Goal: Use online tool/utility: Utilize a website feature to perform a specific function

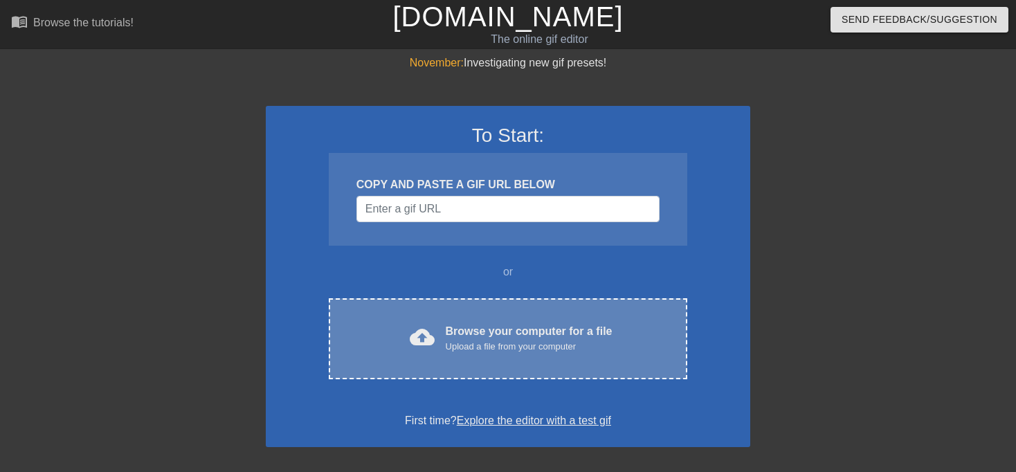
click at [539, 323] on div "Browse your computer for a file Upload a file from your computer" at bounding box center [529, 338] width 167 height 30
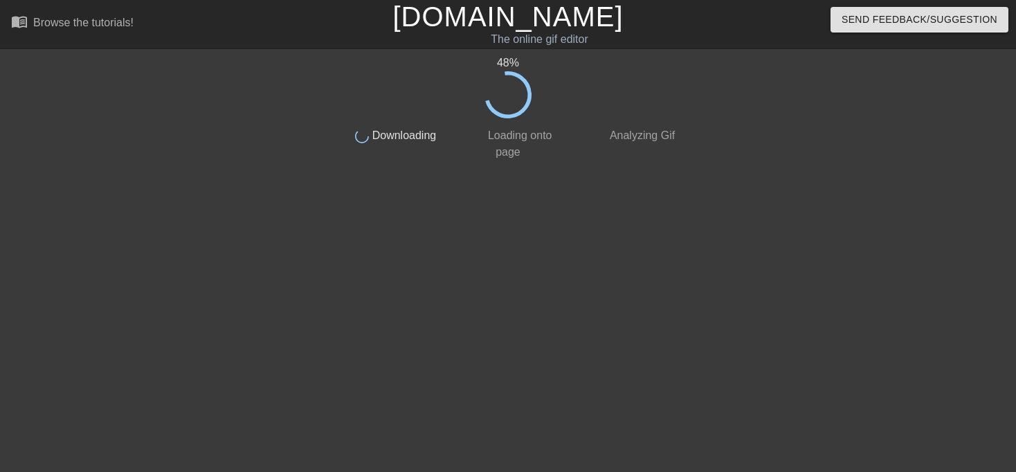
scroll to position [4, 0]
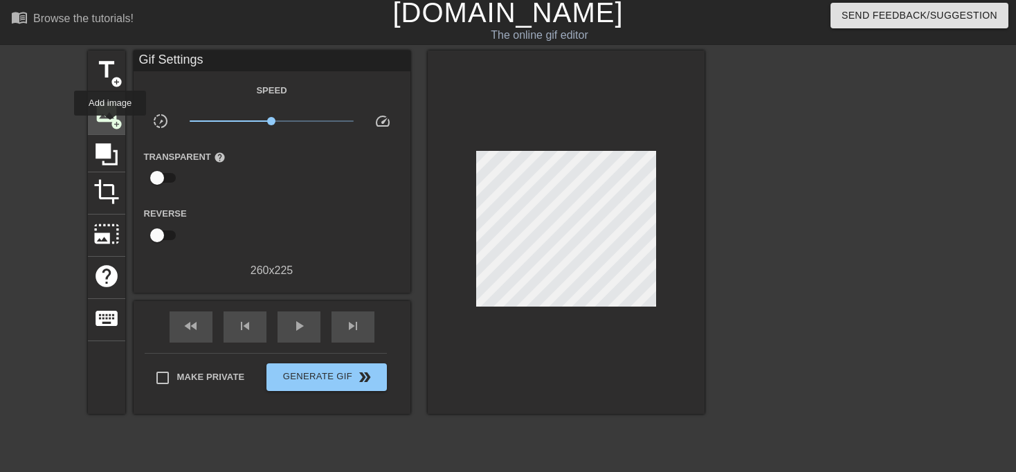
click at [111, 125] on span "add_circle" at bounding box center [117, 124] width 12 height 12
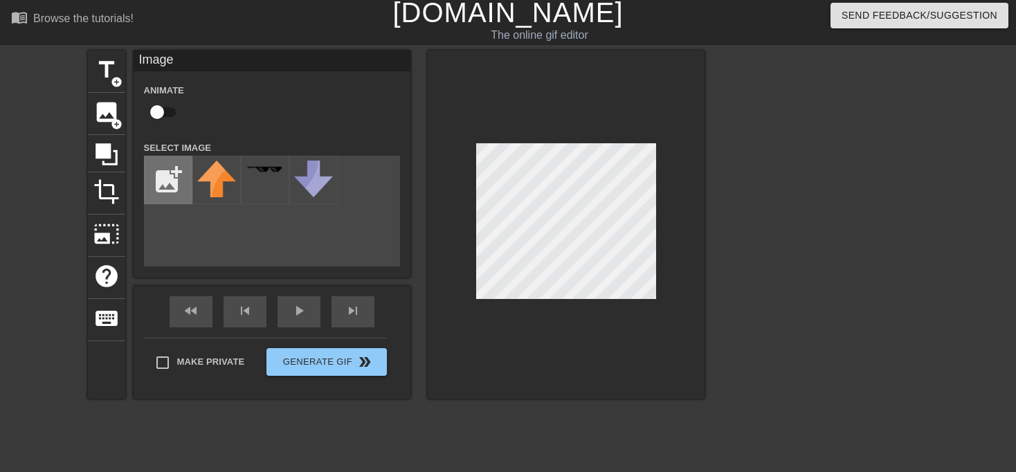
click at [159, 188] on input "file" at bounding box center [168, 179] width 47 height 47
type input "C:\fakepath\JDM.avif"
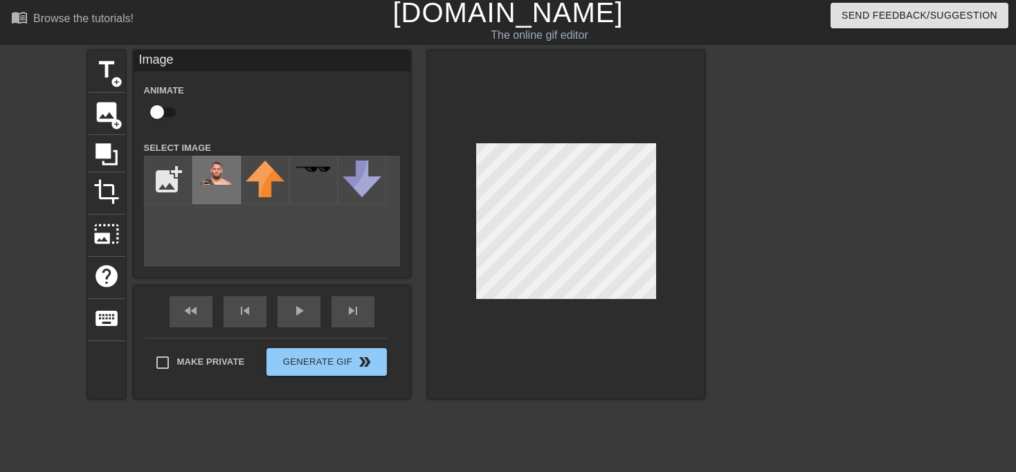
click at [208, 186] on div at bounding box center [216, 180] width 48 height 48
click at [652, 300] on div at bounding box center [566, 225] width 277 height 348
click at [462, 470] on div "menu_book Browse the tutorials! [DOMAIN_NAME] The online gif editor Send Feedba…" at bounding box center [508, 287] width 1016 height 583
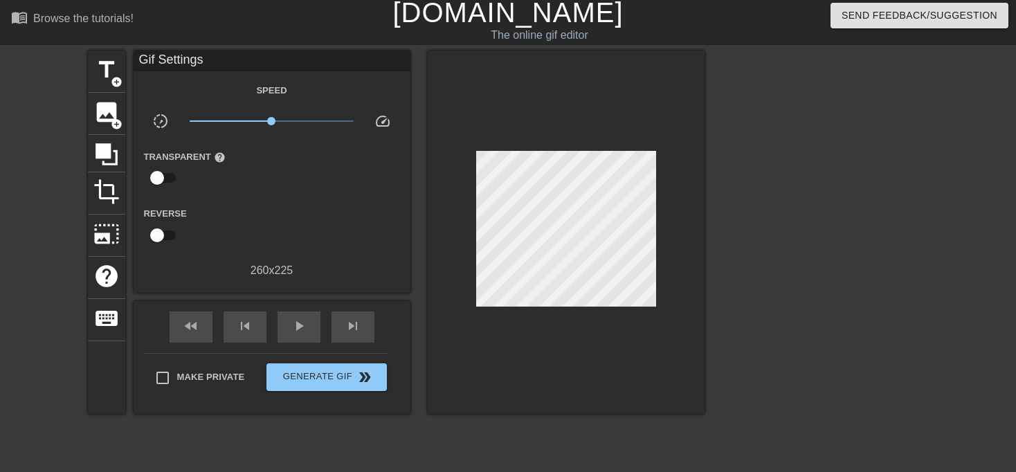
click at [673, 194] on div at bounding box center [566, 232] width 277 height 363
click at [106, 79] on span "title" at bounding box center [106, 70] width 26 height 26
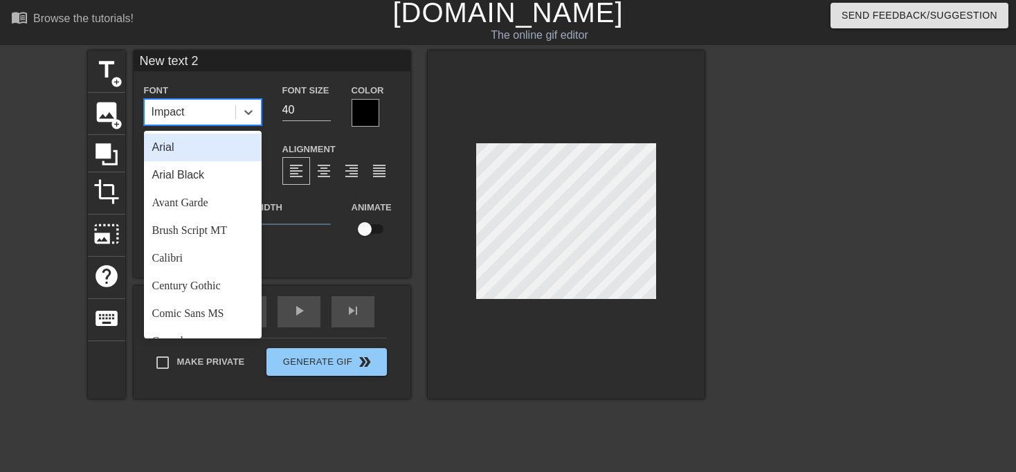
click at [224, 116] on div "Impact" at bounding box center [190, 112] width 91 height 25
click at [205, 179] on div "Arial Black" at bounding box center [203, 175] width 118 height 28
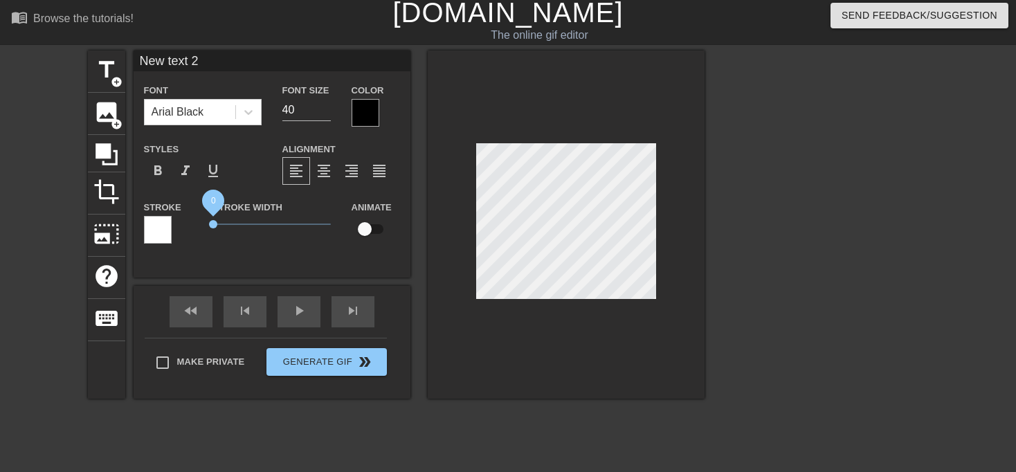
drag, startPoint x: 244, startPoint y: 222, endPoint x: 210, endPoint y: 219, distance: 34.0
click at [213, 219] on span "0" at bounding box center [272, 224] width 118 height 17
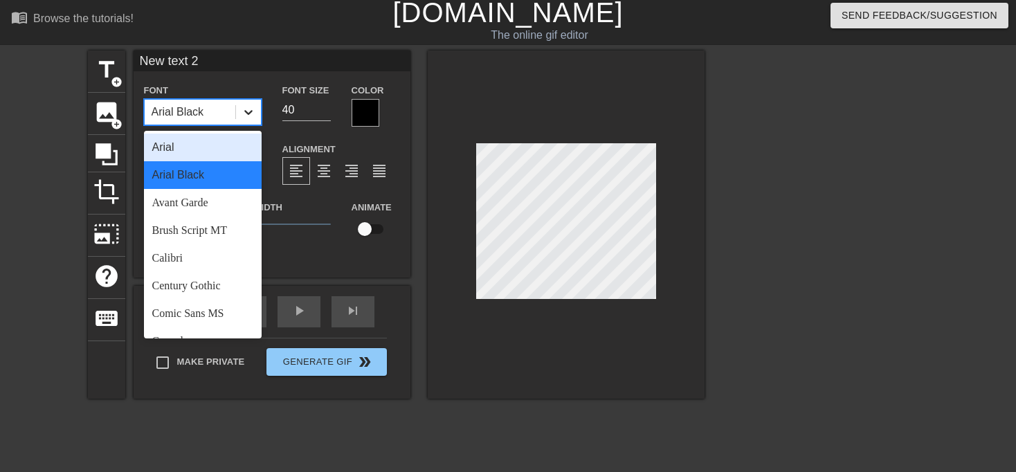
click at [246, 123] on div at bounding box center [248, 112] width 25 height 25
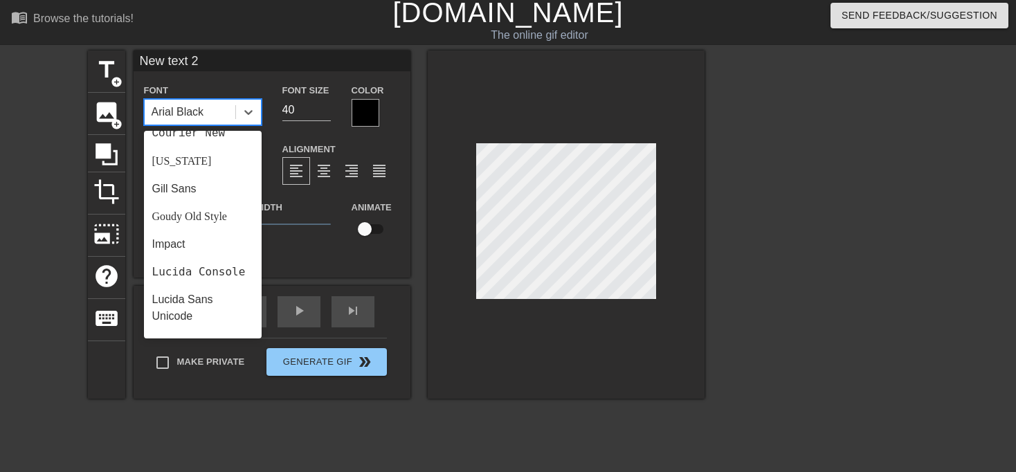
scroll to position [260, 0]
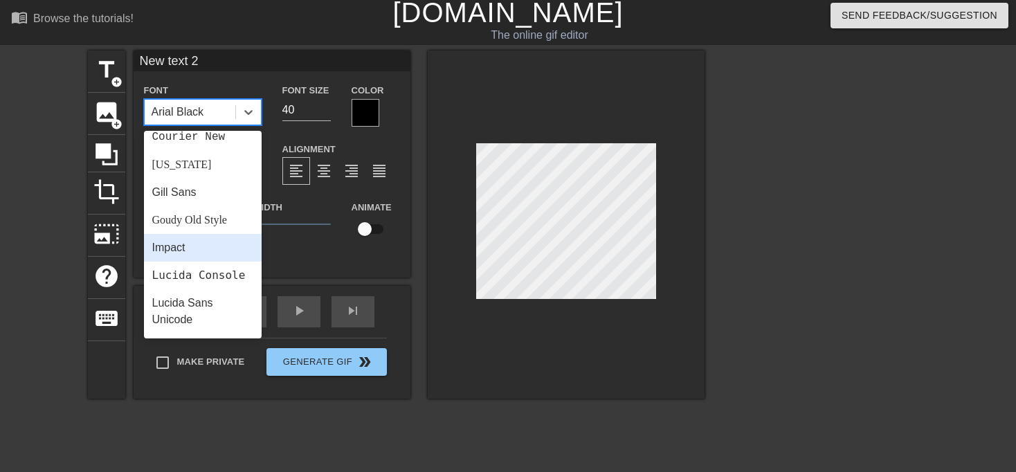
click at [225, 246] on div "Impact" at bounding box center [203, 248] width 118 height 28
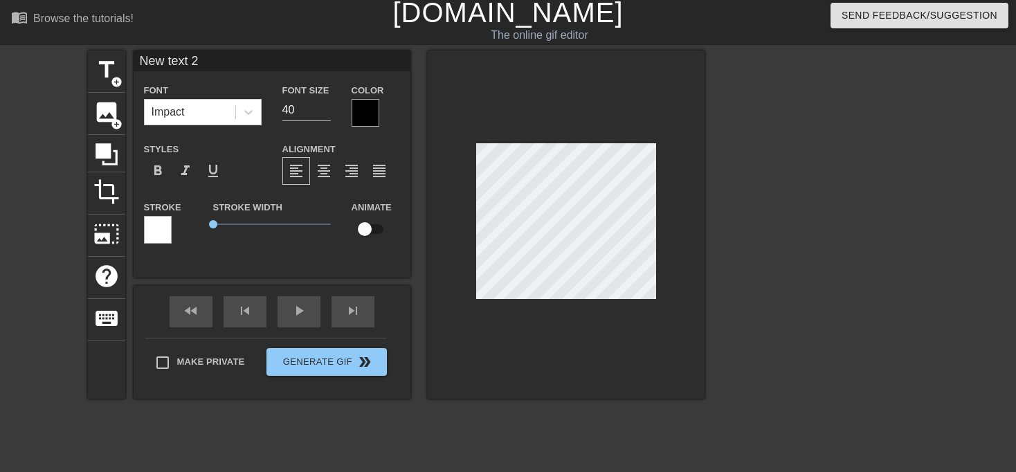
type input "New ext 2"
type textarea "New ext 2"
type input "Newext 2"
type textarea "Newext 2"
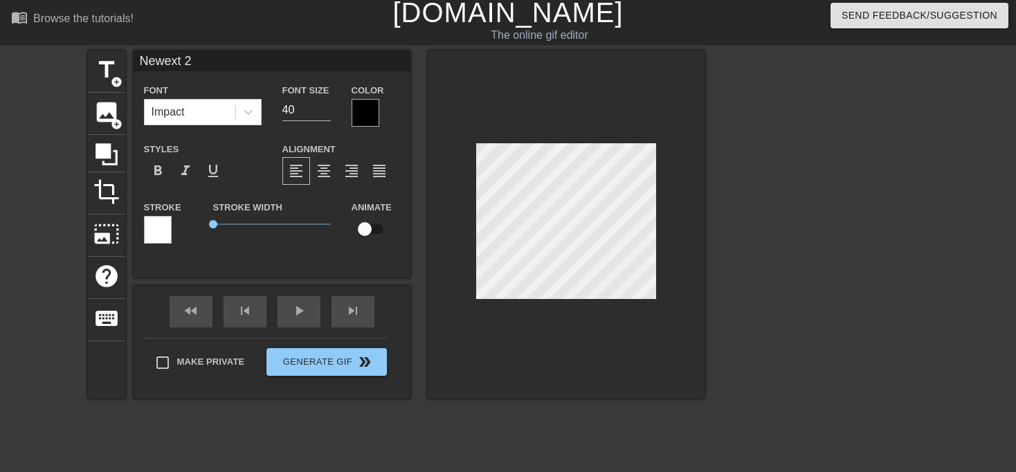
type input "Neext 2"
type textarea "Neext 2"
type input "Next 2"
type textarea "Next 2"
type input "ext 2"
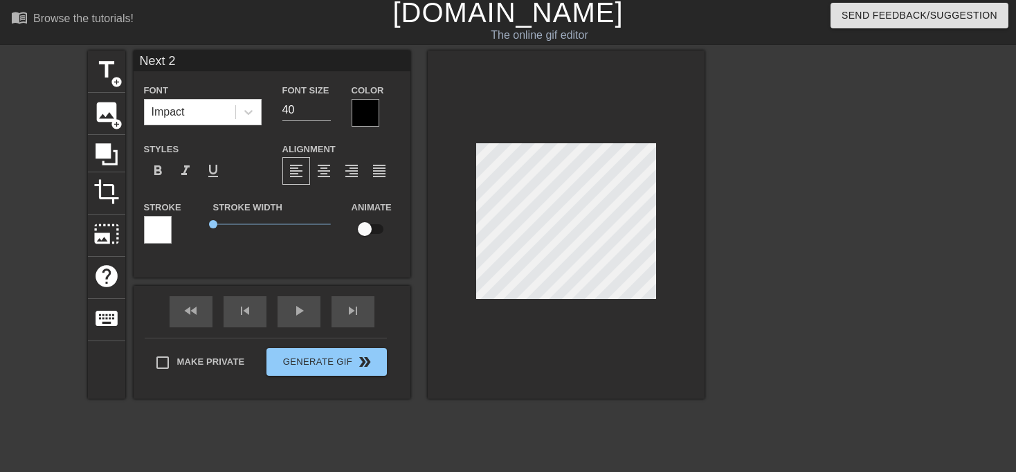
type textarea "ext 2"
type input ""ext 2"
type textarea ""ext 2"
type input "ext 2"
type textarea "ext 2"
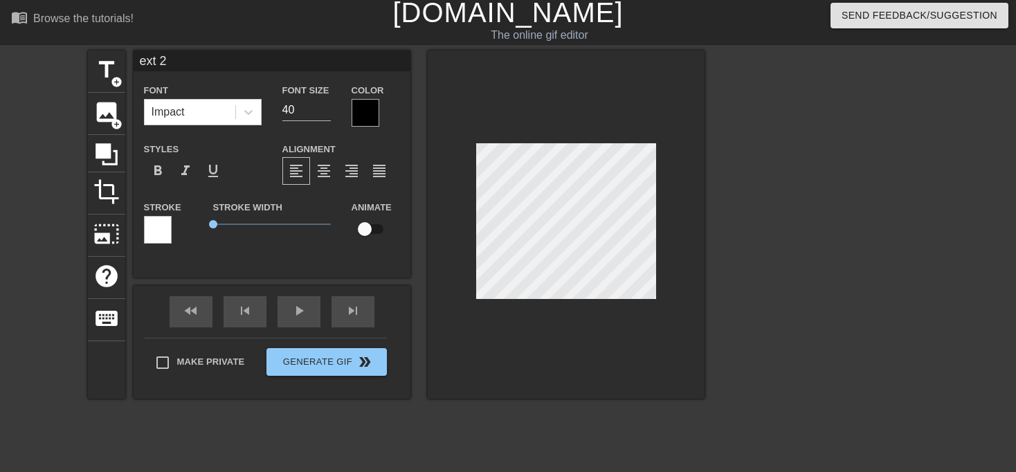
type input ""ext 2"
type textarea ""ext 2"
type input ""ext"
type textarea ""ext"
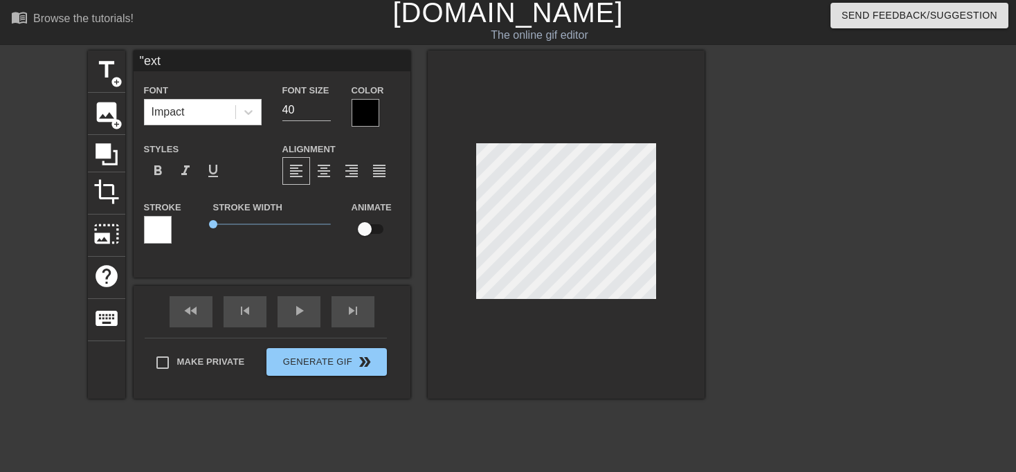
type input ""ext"
type textarea ""ext"
type input ""ex"
type textarea ""ex"
type input ""e"
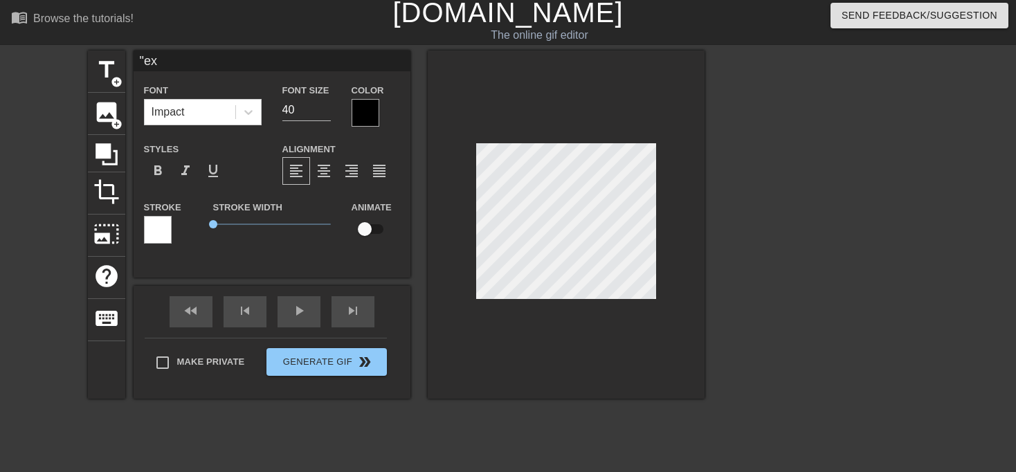
type textarea ""e"
type input """
type textarea """
type input """
type textarea """
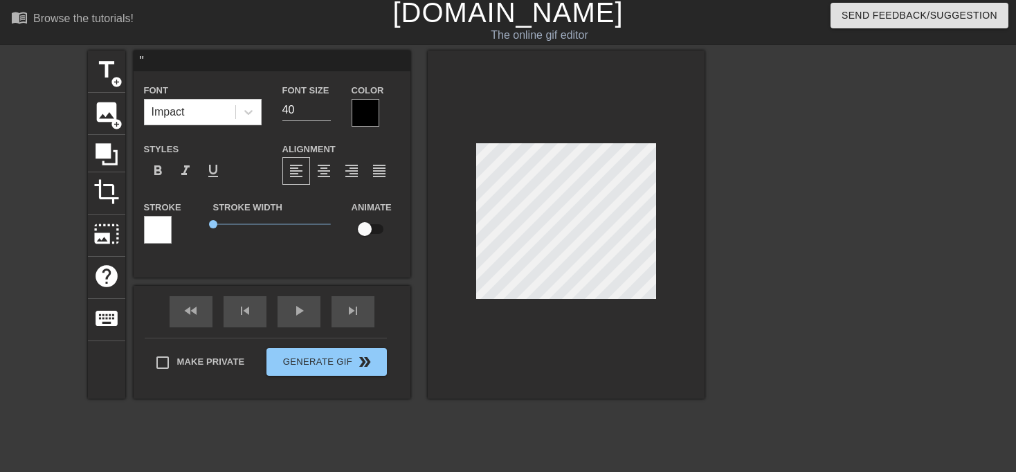
type input ""S"
type textarea ""S"
type input ""SC"
type textarea ""SC"
type input ""SCR"
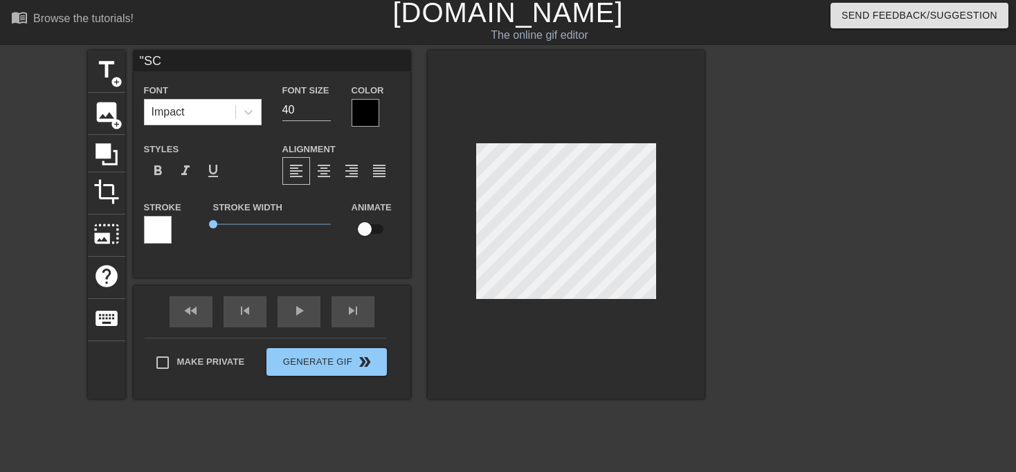
type textarea ""SCR"
type input ""SCRE"
type textarea ""SCRE"
type input ""SCREA"
type textarea ""SCREA"
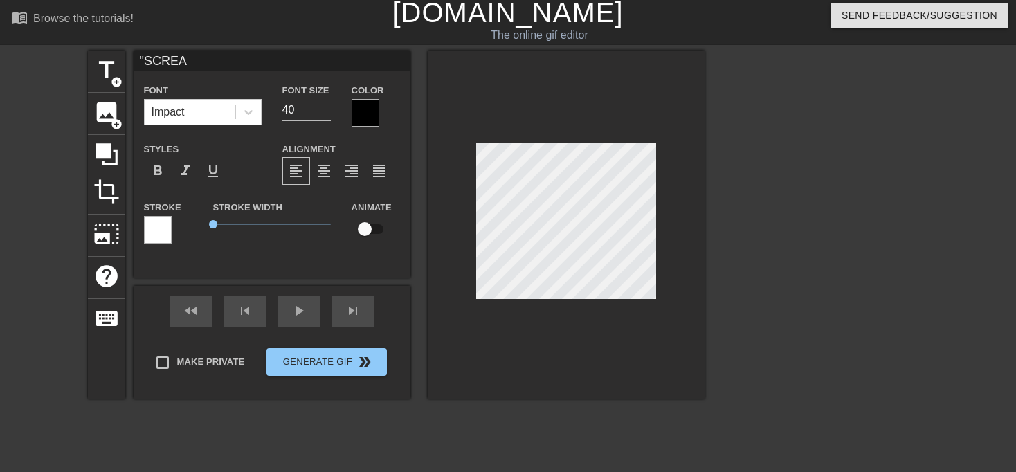
type input ""SCREAM"
type textarea ""SCREAM"
type input ""SCREAM"
type textarea ""SCREAM"
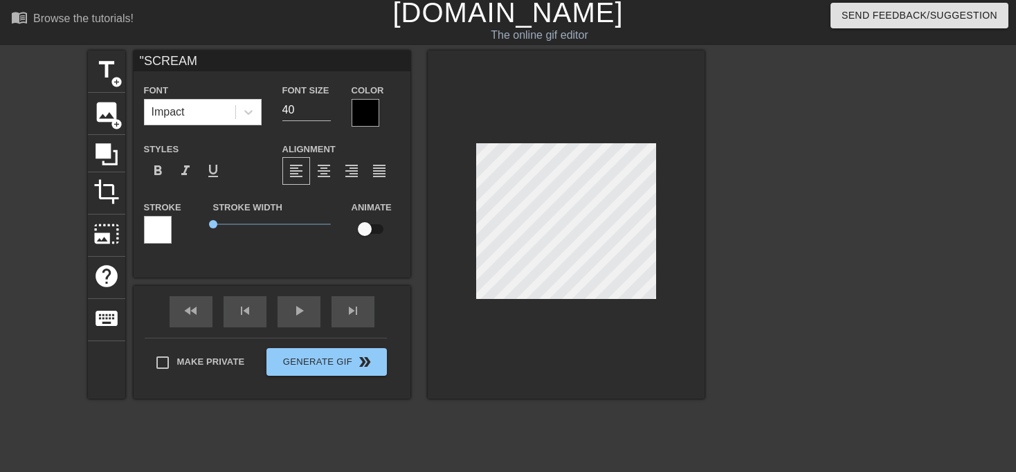
type input ""SCREAM"
type textarea ""SCREAM"
type input ""SCREA"
type textarea ""SCREA"
type input ""SCRE"
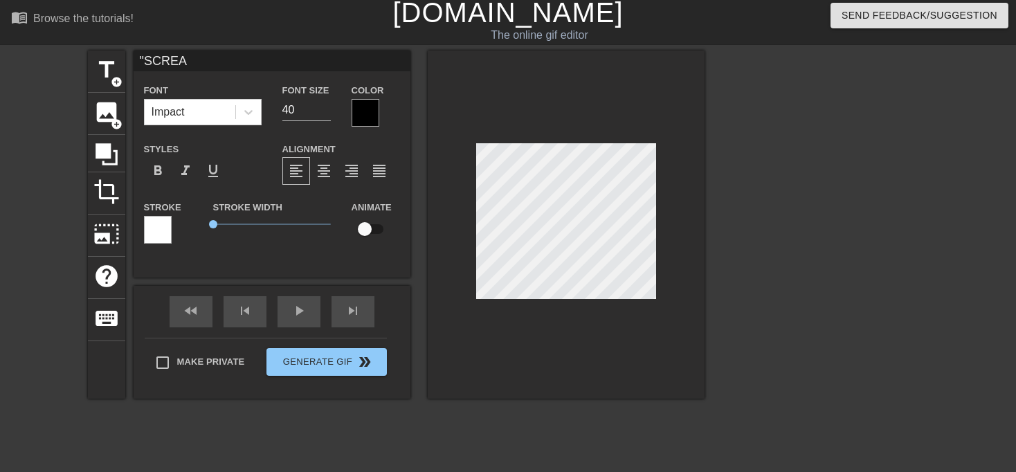
type textarea ""SCRE"
type input ""SCR"
type textarea ""SCR"
type input ""SC"
type textarea ""SC"
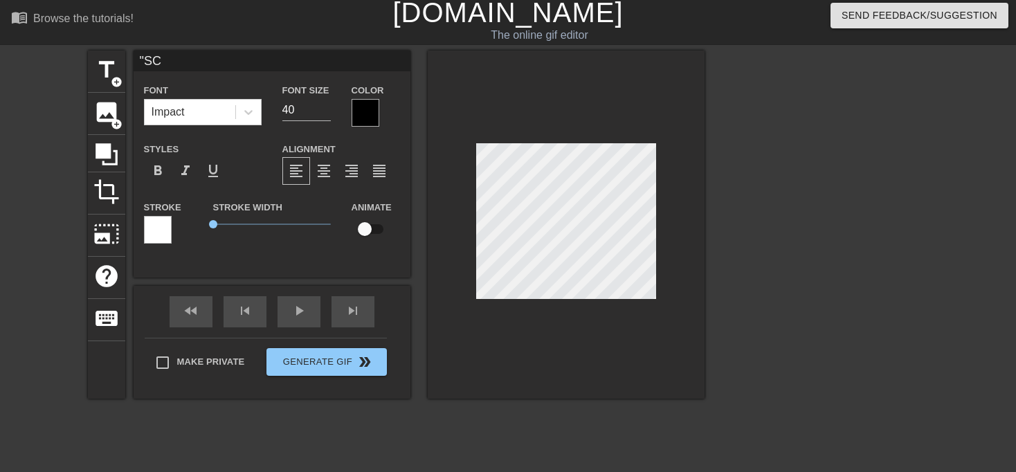
type input ""S"
type textarea ""S"
type input """
type textarea """
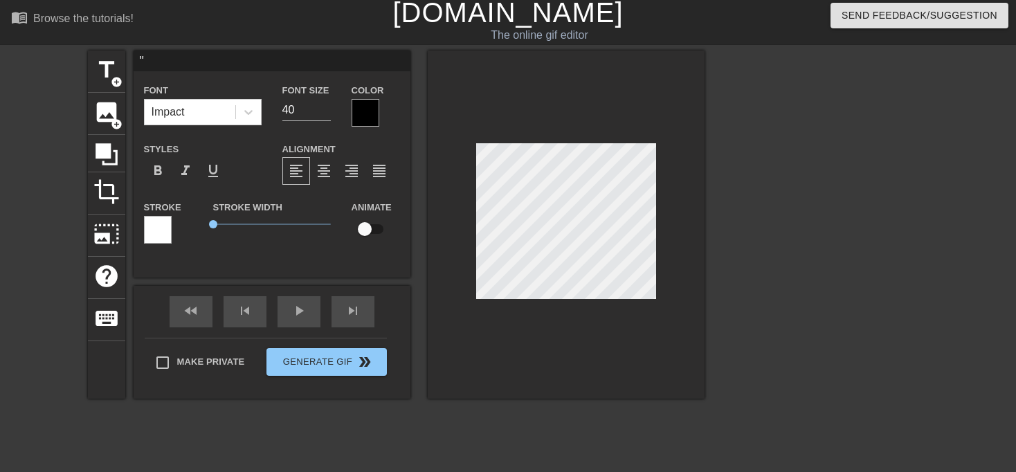
type input ""s"
type textarea ""s"
type input ""sc"
type textarea ""sc"
type input ""scr"
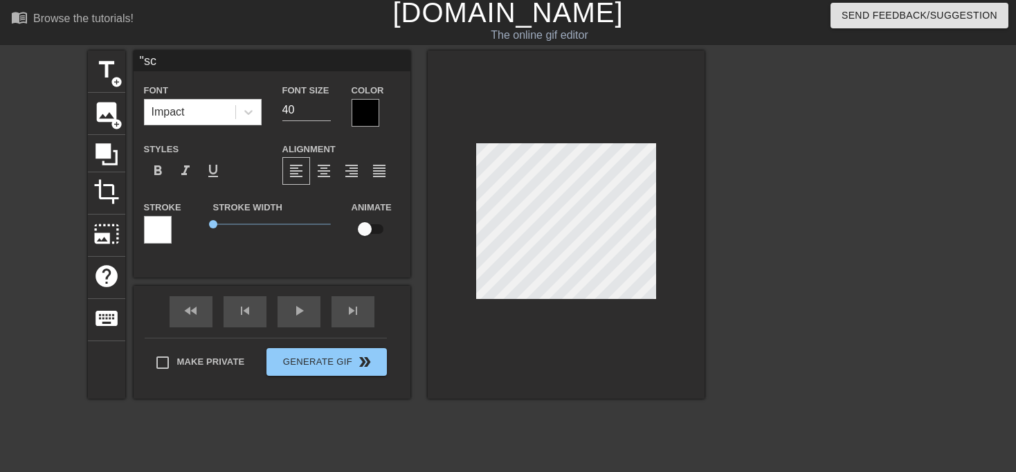
type textarea ""scr"
type input ""scre"
type textarea ""scre"
type input ""screa"
type textarea ""screa"
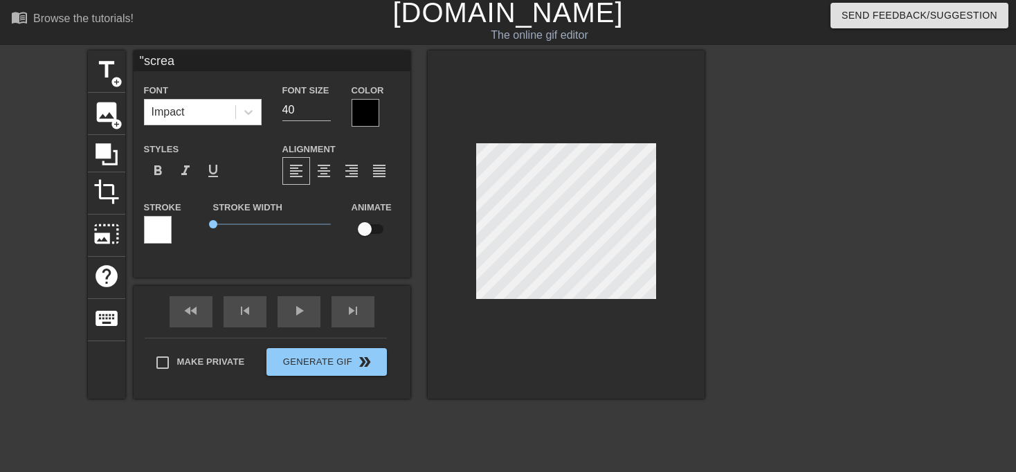
type input ""scream"
type textarea ""scream"
type input ""scream"
type textarea ""scream"
type input ""scream i"
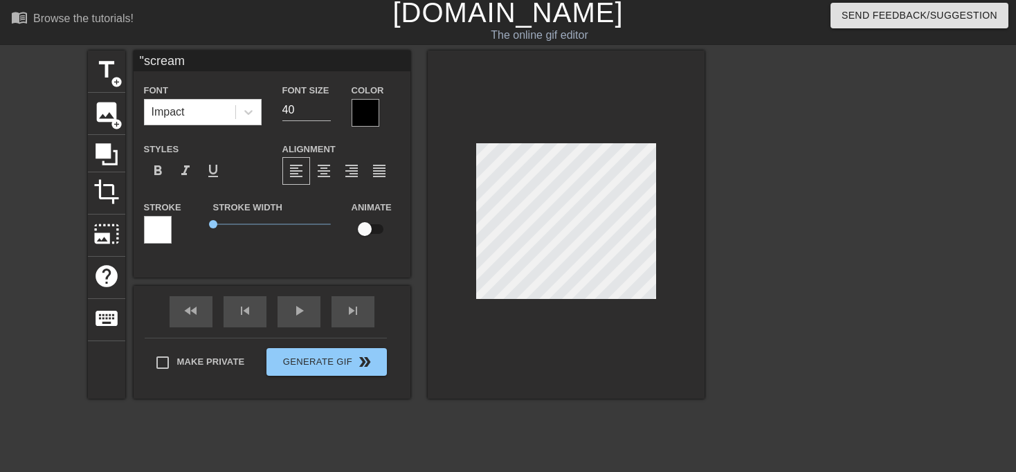
type textarea ""scream i"
type input ""scream if"
type textarea ""scream if"
type input ""scream if"
type textarea ""scream if"
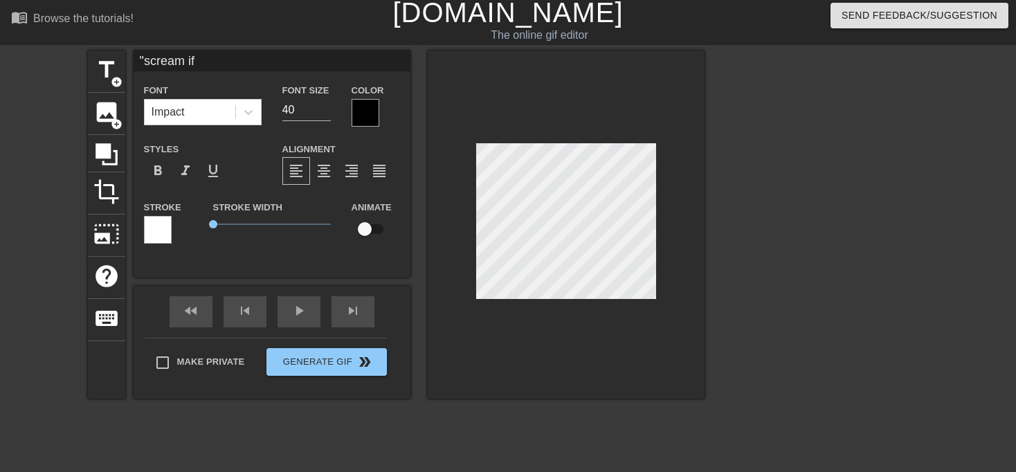
type input ""scream if y"
type textarea ""scream if y"
type input ""scream if yo"
type textarea ""scream if yo"
type input ""scream if you"
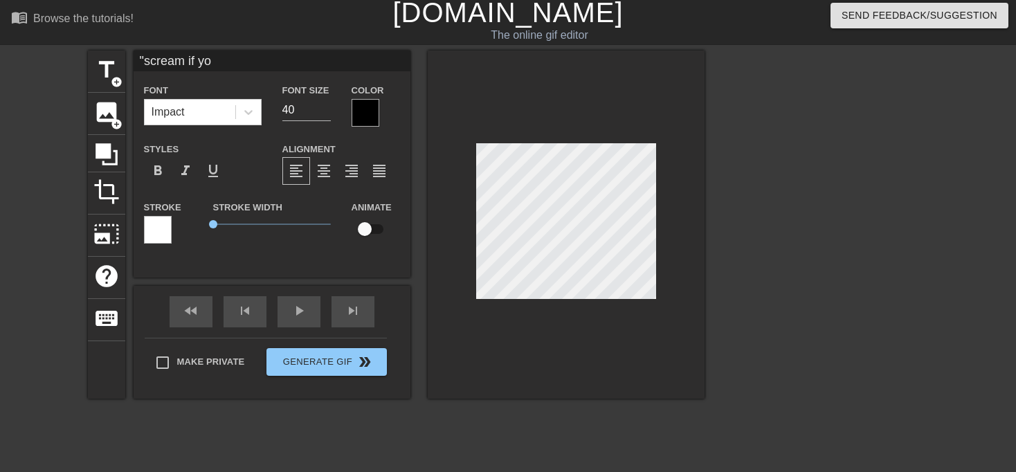
type textarea ""scream if you"
type input ""scream if you"
type textarea ""scream if you"
type input ""scream if you l"
type textarea ""scream if you l"
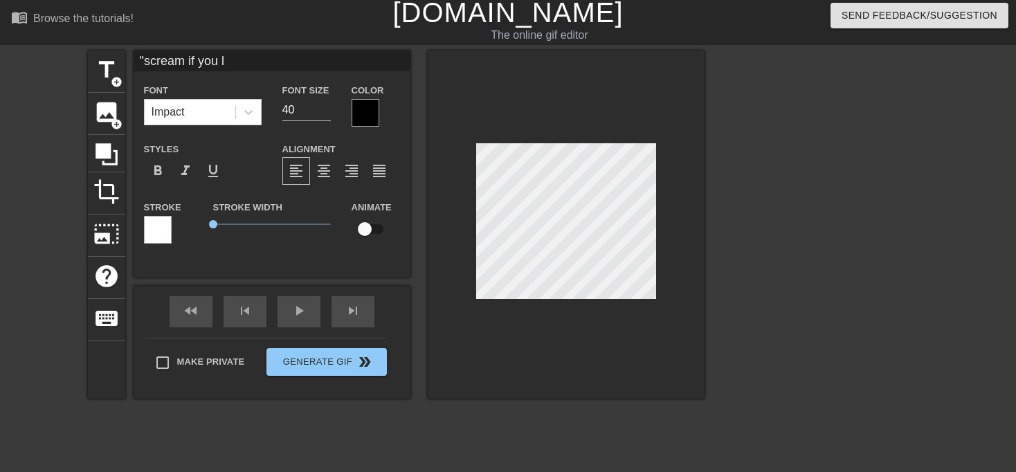
type input ""scream if you lo"
type textarea ""scream if you lo"
type input ""scream if you lov"
type textarea ""scream if you lov"
type input ""scream if you love"
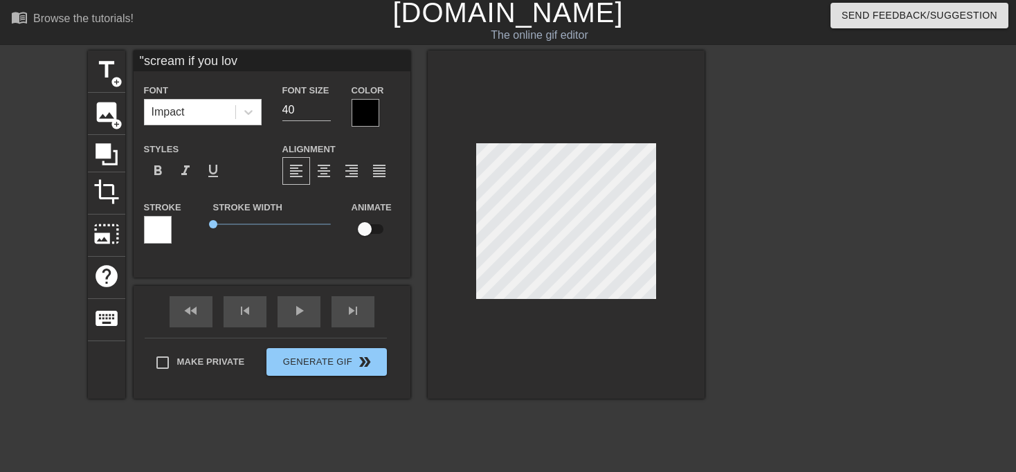
type textarea ""scream if you love"
type input ""scream if you love"
type textarea ""scream if you love"
type input ""scream if you love"
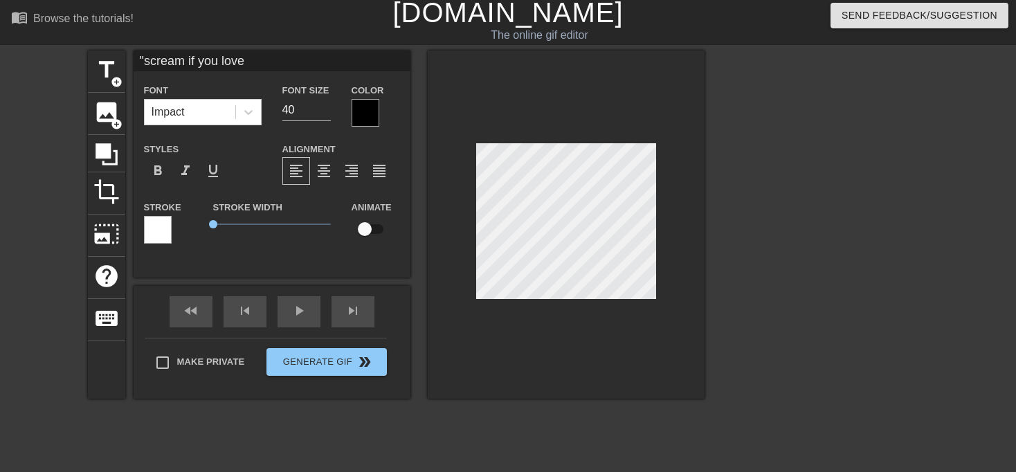
type textarea ""scream if you love"
type input ""scream if you love""
type textarea ""scream if you love""
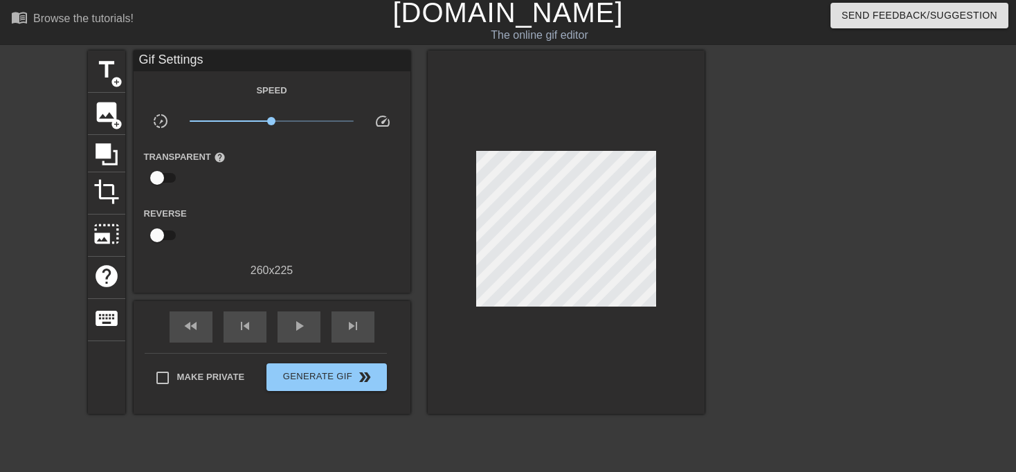
click at [707, 248] on div "title add_circle image add_circle crop photo_size_select_large help keyboard Gi…" at bounding box center [508, 258] width 1016 height 415
click at [756, 206] on div at bounding box center [825, 258] width 208 height 415
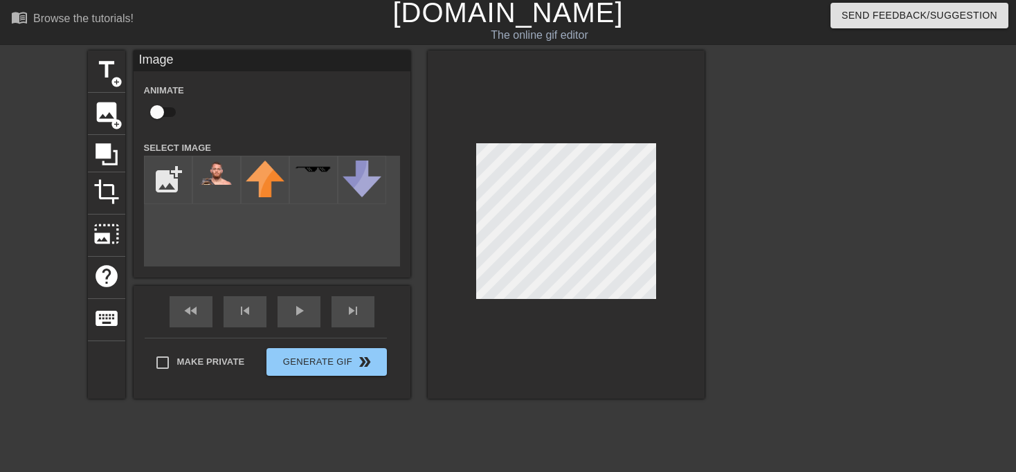
click at [761, 191] on div at bounding box center [825, 258] width 208 height 415
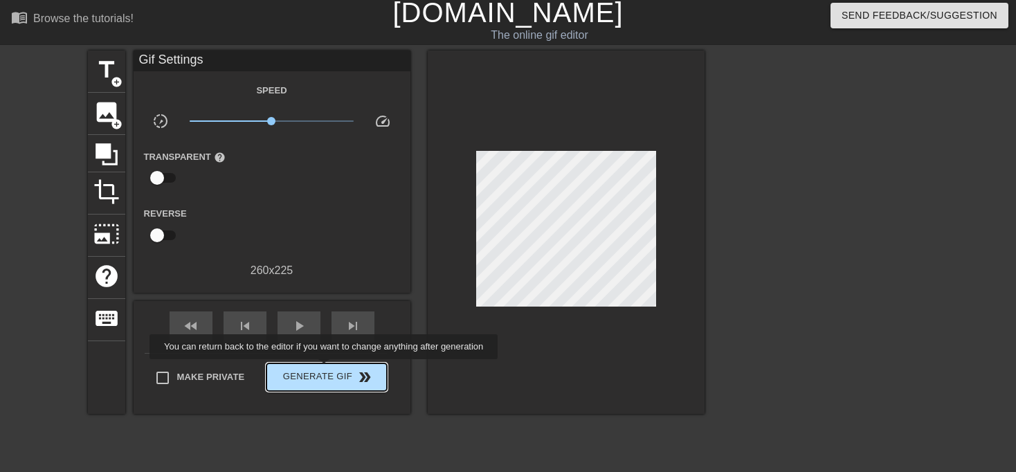
click at [325, 369] on span "Generate Gif double_arrow" at bounding box center [326, 377] width 109 height 17
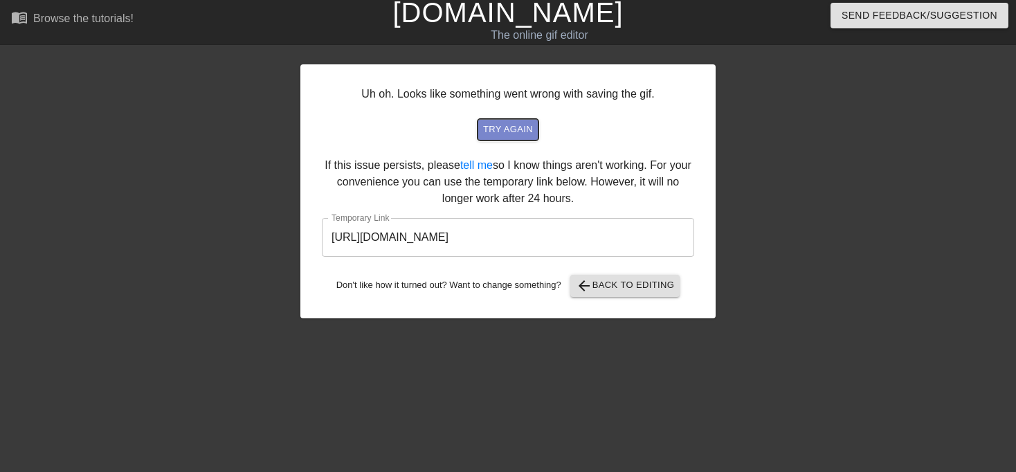
click at [516, 132] on span "try again" at bounding box center [508, 130] width 50 height 16
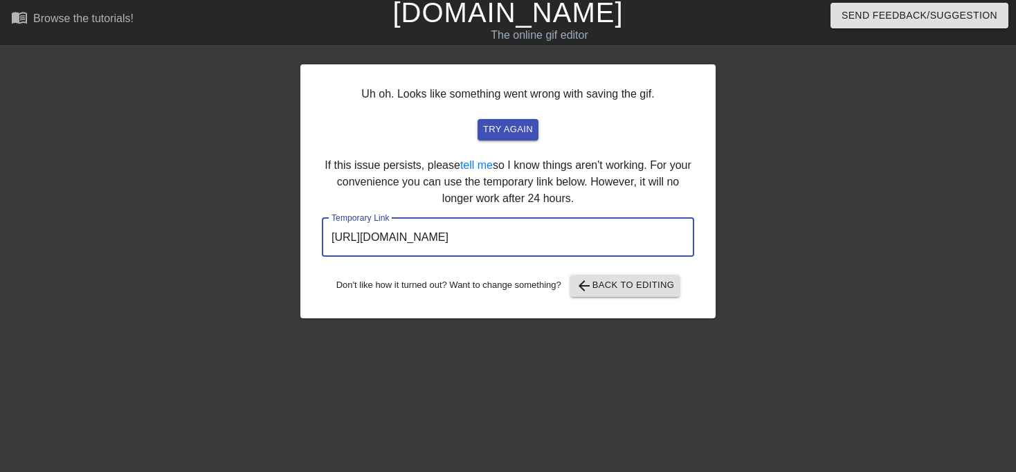
click at [512, 250] on input "[URL][DOMAIN_NAME]" at bounding box center [508, 237] width 372 height 39
